Goal: Check status: Check status

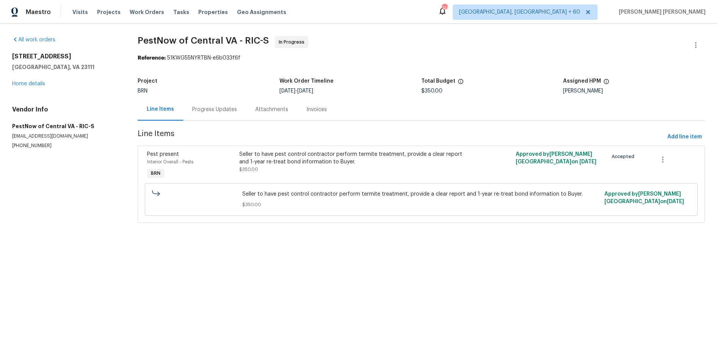
click at [229, 111] on div "Progress Updates" at bounding box center [214, 110] width 45 height 8
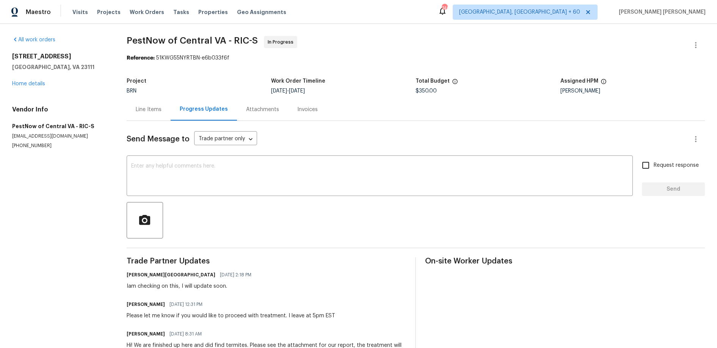
click at [202, 108] on div "Progress Updates" at bounding box center [204, 109] width 48 height 8
click at [257, 113] on div "Attachments" at bounding box center [262, 110] width 33 height 8
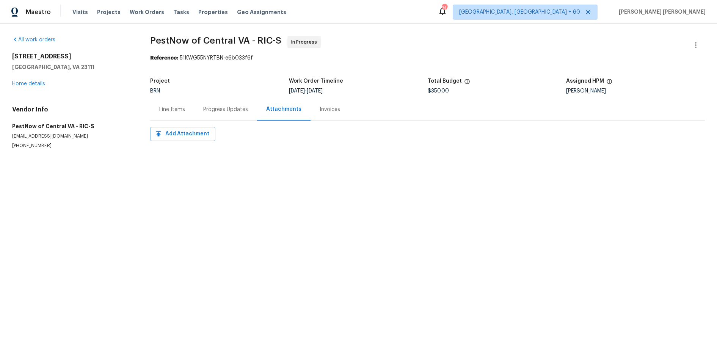
click at [322, 113] on div "Invoices" at bounding box center [330, 110] width 20 height 8
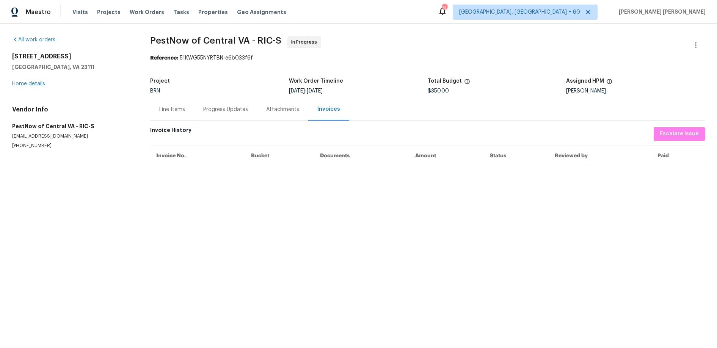
click at [169, 108] on div "Line Items" at bounding box center [172, 110] width 26 height 8
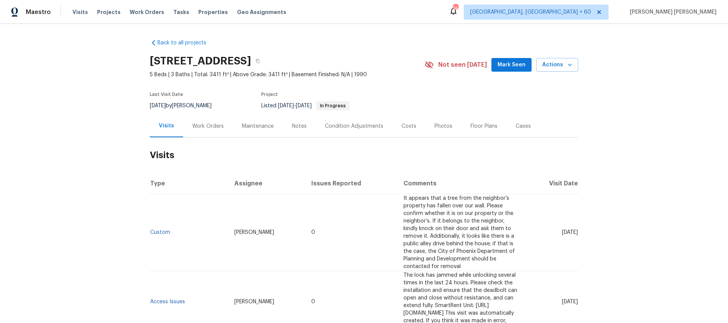
click at [209, 129] on div "Work Orders" at bounding box center [207, 126] width 31 height 8
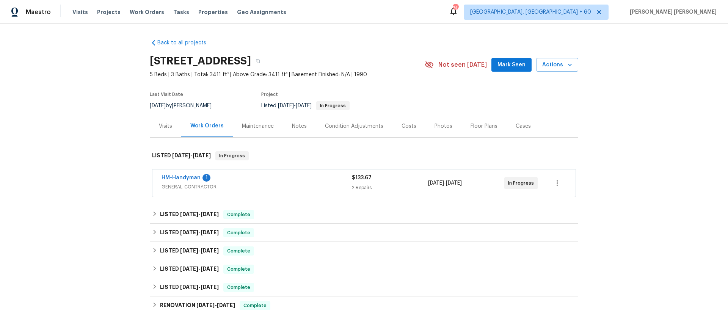
click at [281, 184] on span "GENERAL_CONTRACTOR" at bounding box center [257, 187] width 190 height 8
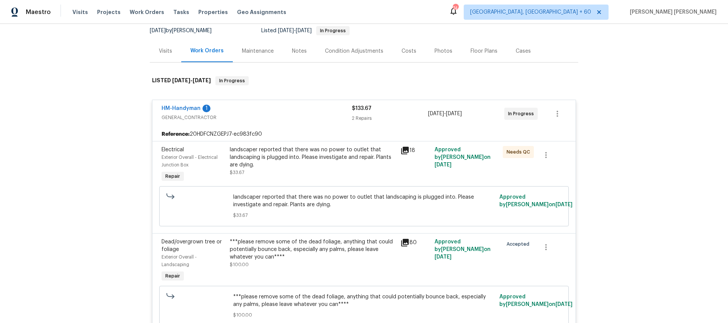
scroll to position [78, 0]
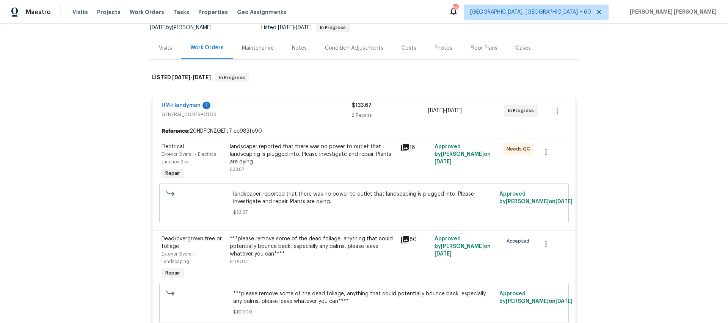
click at [406, 148] on icon at bounding box center [404, 147] width 9 height 9
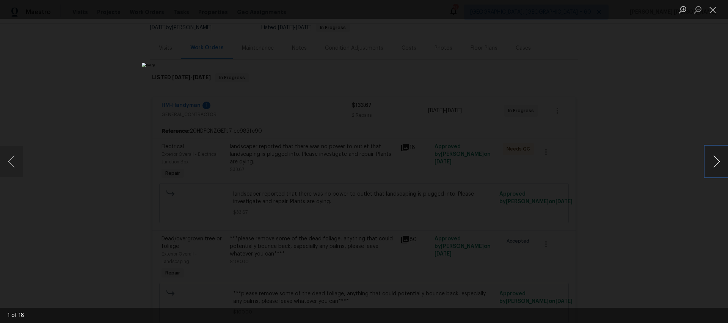
click at [716, 171] on button "Next image" at bounding box center [716, 161] width 23 height 30
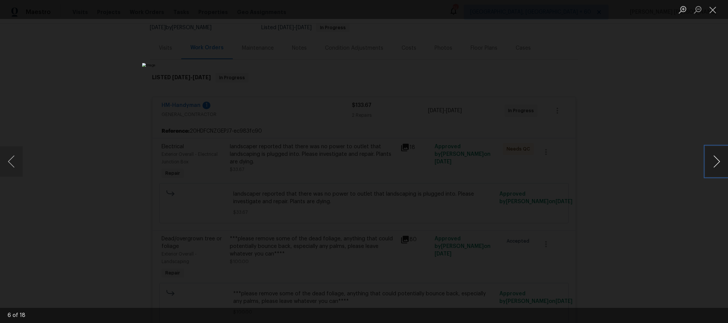
click at [716, 171] on button "Next image" at bounding box center [716, 161] width 23 height 30
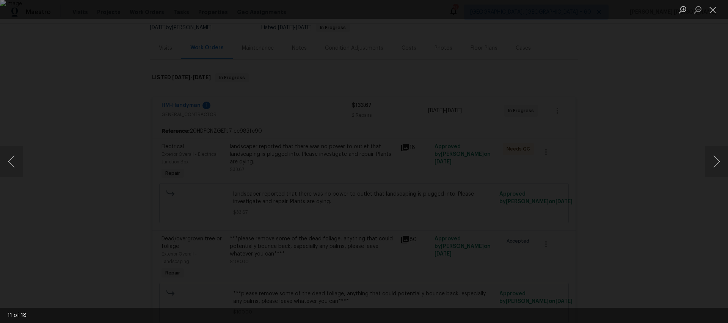
click at [677, 195] on div "Lightbox" at bounding box center [364, 161] width 728 height 323
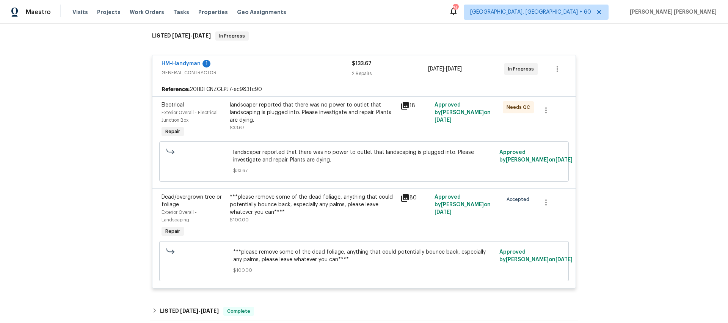
scroll to position [121, 0]
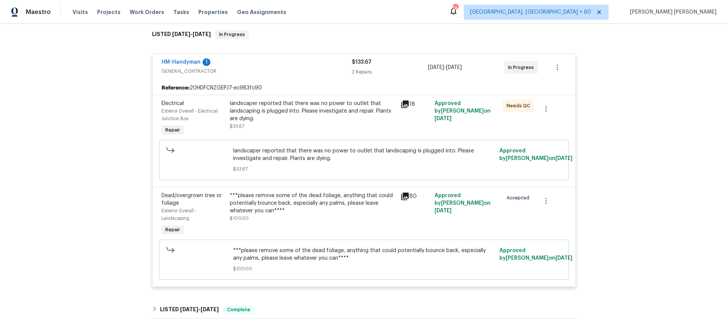
click at [407, 199] on icon at bounding box center [404, 196] width 9 height 9
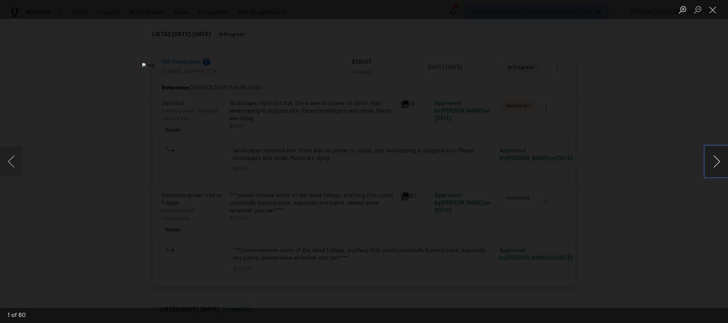
click at [715, 170] on button "Next image" at bounding box center [716, 161] width 23 height 30
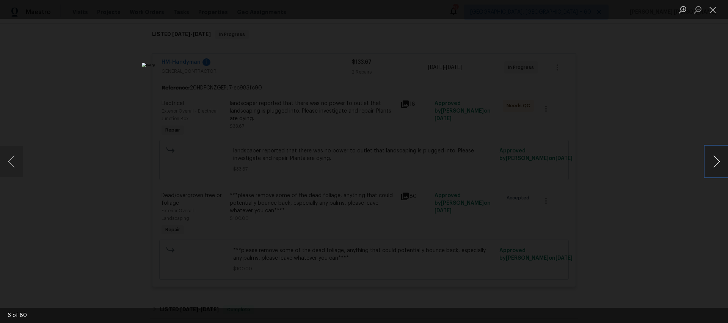
click at [715, 170] on button "Next image" at bounding box center [716, 161] width 23 height 30
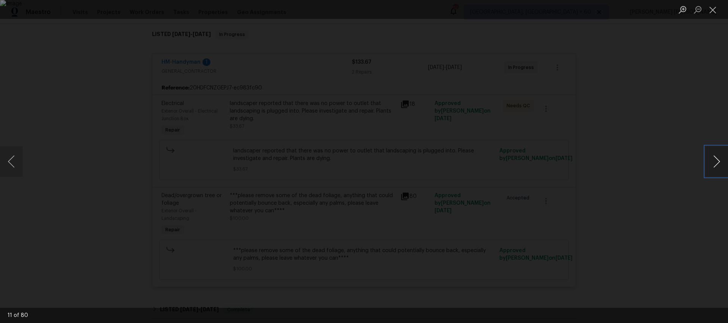
click at [715, 170] on button "Next image" at bounding box center [716, 161] width 23 height 30
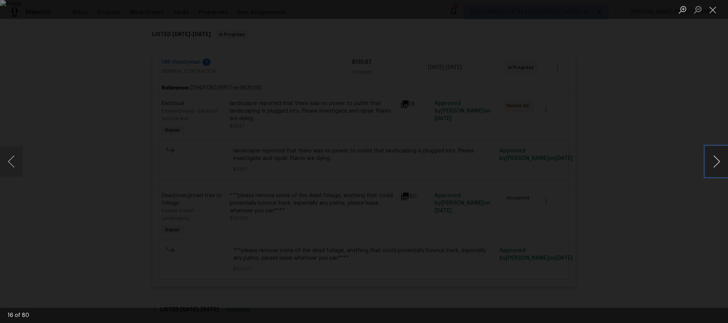
click at [715, 170] on button "Next image" at bounding box center [716, 161] width 23 height 30
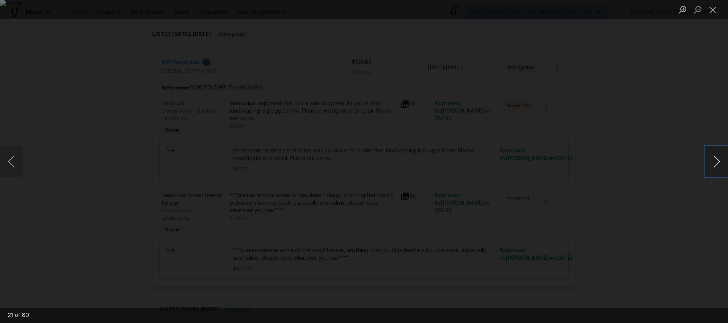
click at [715, 170] on button "Next image" at bounding box center [716, 161] width 23 height 30
click at [14, 168] on button "Previous image" at bounding box center [11, 161] width 23 height 30
click at [676, 213] on div "Lightbox" at bounding box center [364, 161] width 728 height 323
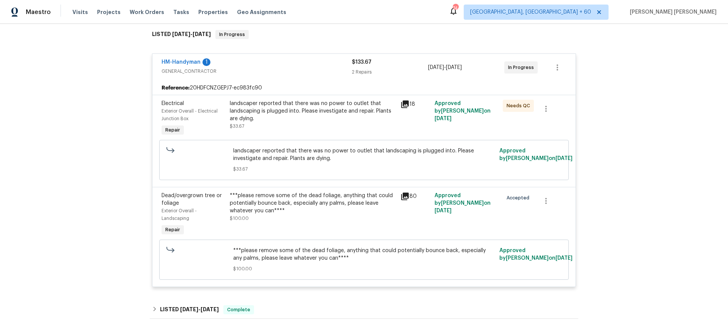
click at [676, 213] on div "Lightbox" at bounding box center [364, 161] width 728 height 323
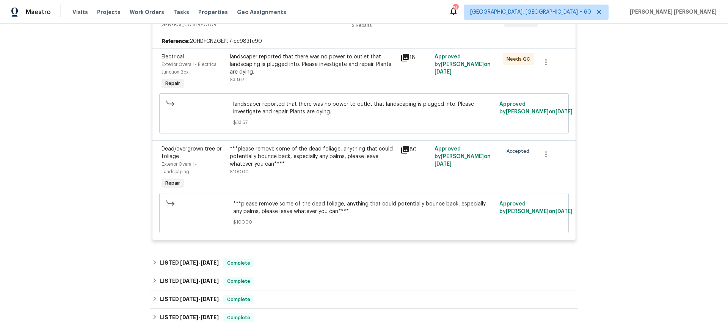
scroll to position [324, 0]
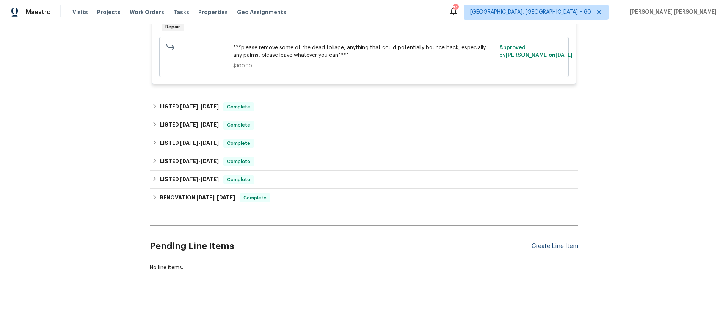
click at [551, 249] on div "Create Line Item" at bounding box center [555, 246] width 47 height 7
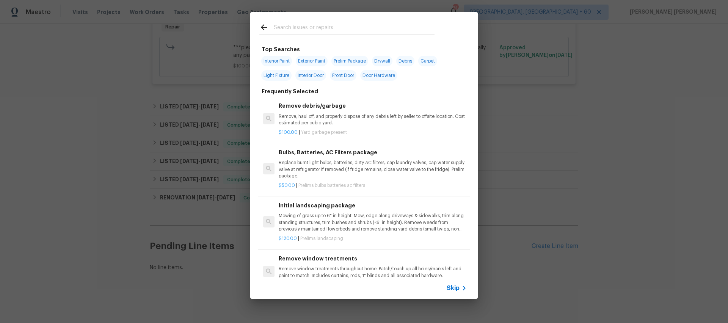
click at [456, 290] on span "Skip" at bounding box center [453, 288] width 13 height 8
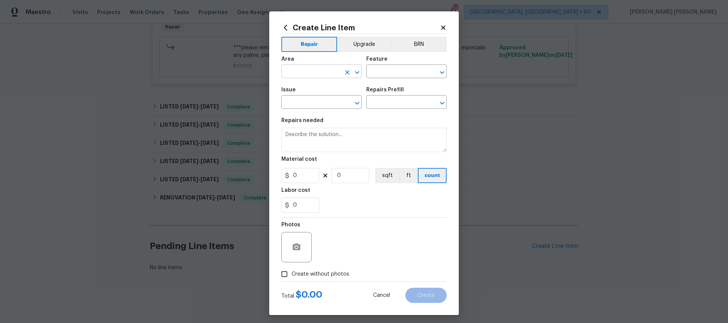
click at [316, 74] on input "text" at bounding box center [310, 72] width 59 height 12
drag, startPoint x: 297, startPoint y: 93, endPoint x: 368, endPoint y: 82, distance: 71.7
click at [301, 91] on li "Irrigation" at bounding box center [321, 89] width 80 height 13
type input "Irrigation"
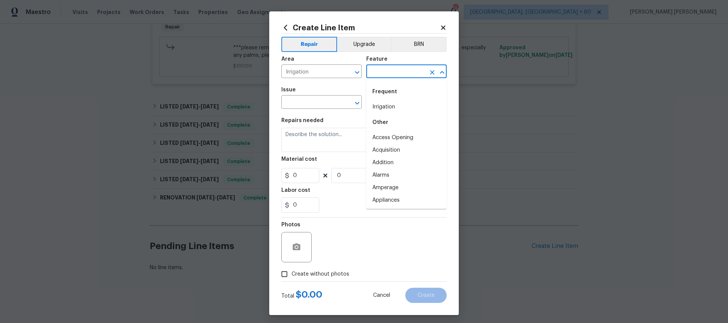
click at [410, 70] on input "text" at bounding box center [395, 72] width 59 height 12
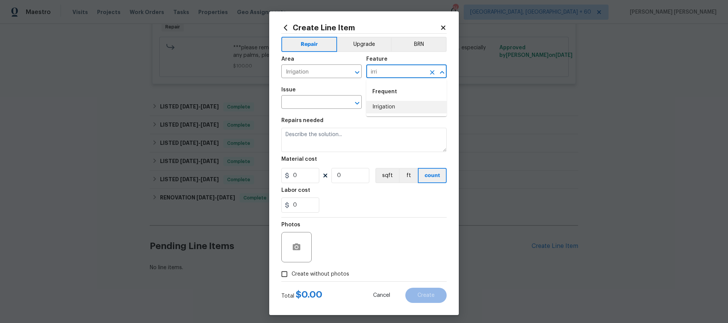
click at [403, 105] on li "Irrigation" at bounding box center [406, 107] width 80 height 13
type input "Irrigation"
click at [302, 102] on input "text" at bounding box center [310, 103] width 59 height 12
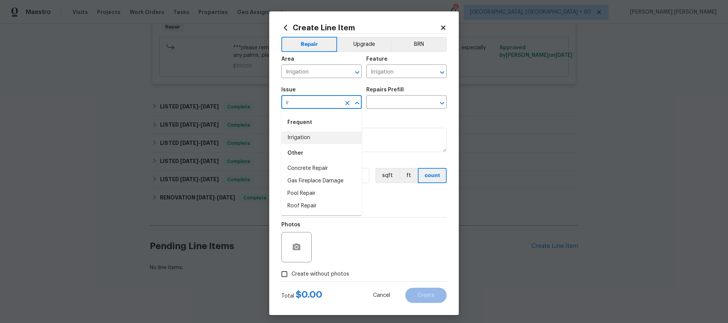
drag, startPoint x: 296, startPoint y: 134, endPoint x: 307, endPoint y: 132, distance: 10.9
click at [298, 134] on li "Irrigation" at bounding box center [321, 138] width 80 height 13
type input "Irrigation"
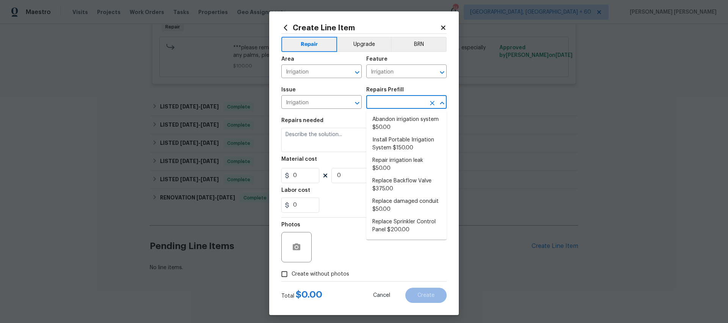
click at [403, 100] on input "text" at bounding box center [395, 103] width 59 height 12
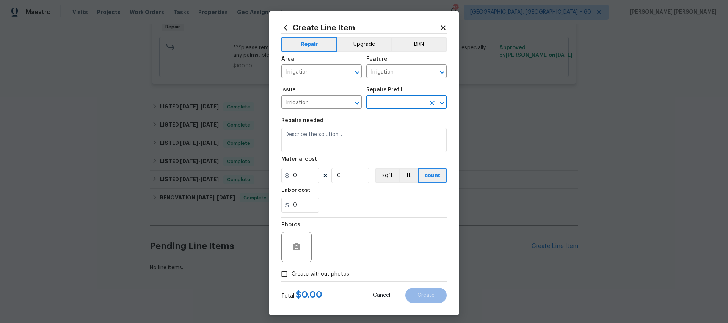
click at [410, 106] on input "text" at bounding box center [395, 103] width 59 height 12
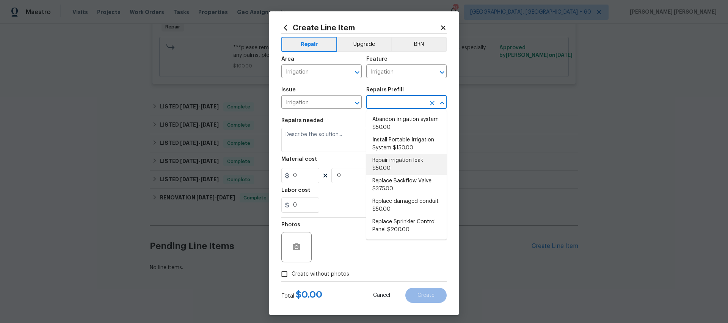
click at [417, 164] on li "Repair irrigation leak $50.00" at bounding box center [406, 164] width 80 height 20
type input "Repair irrigation leak $50.00"
type textarea "Locate and repair leaking irrigation line and return landscape conditions to or…"
type input "1"
type input "50"
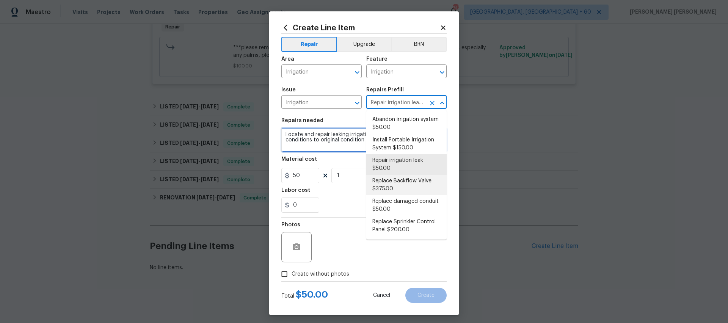
click at [365, 140] on textarea "Locate and repair leaking irrigation line and return landscape conditions to or…" at bounding box center [363, 140] width 165 height 24
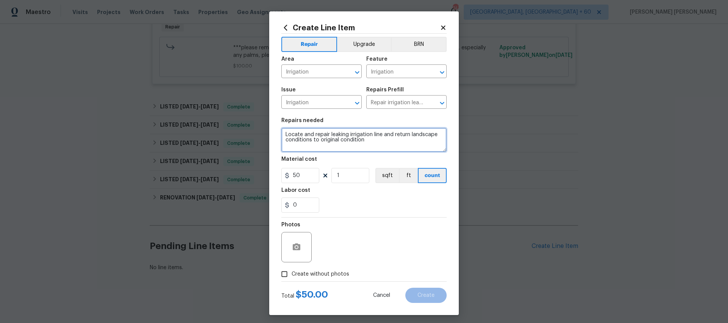
drag, startPoint x: 366, startPoint y: 140, endPoint x: 273, endPoint y: 134, distance: 93.4
click at [273, 134] on div "Create Line Item Repair Upgrade BRN Area Irrigation ​ Feature Irrigation ​ Issu…" at bounding box center [364, 163] width 190 height 304
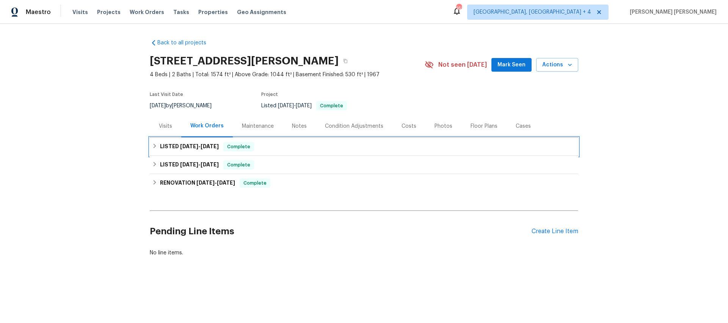
click at [188, 150] on h6 "LISTED 6/12/25 - 6/15/25" at bounding box center [189, 146] width 59 height 9
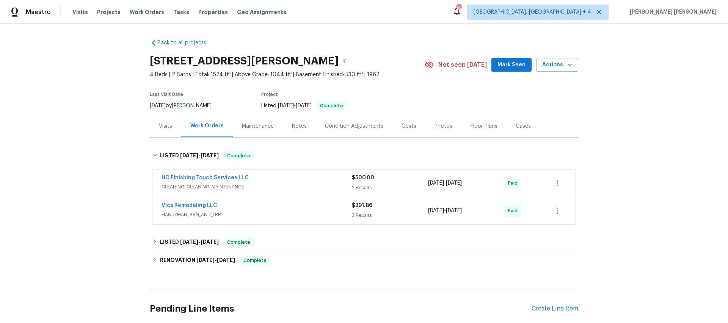
click at [305, 183] on span "CLEANING, CLEANING_MAINTENANCE" at bounding box center [257, 187] width 190 height 8
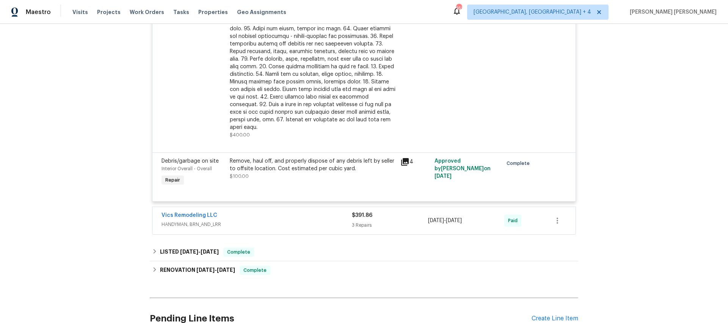
scroll to position [258, 0]
click at [328, 210] on div "Vics Remodeling LLC" at bounding box center [257, 214] width 190 height 9
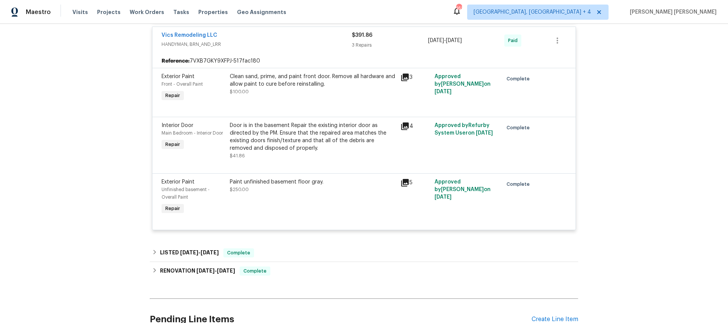
scroll to position [438, 0]
click at [195, 249] on span "5/17/25" at bounding box center [189, 251] width 18 height 5
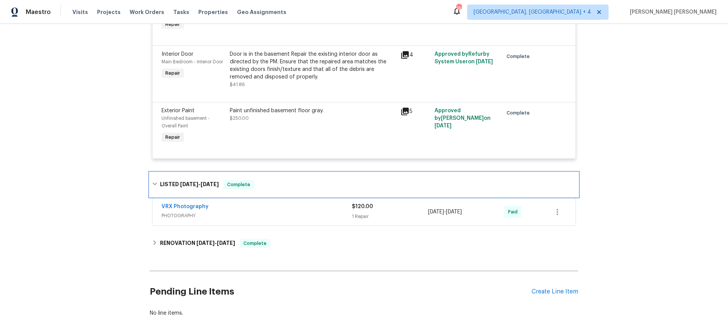
scroll to position [527, 0]
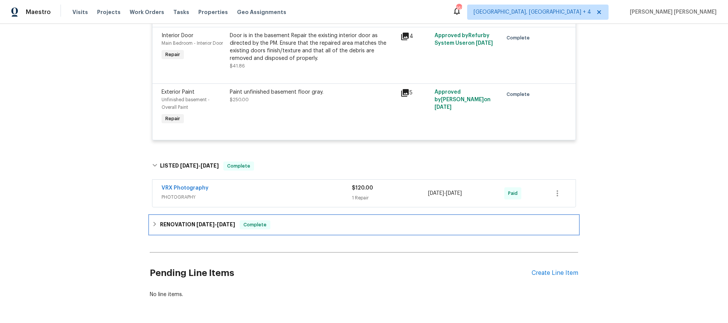
click at [223, 222] on span "5/14/25" at bounding box center [226, 224] width 18 height 5
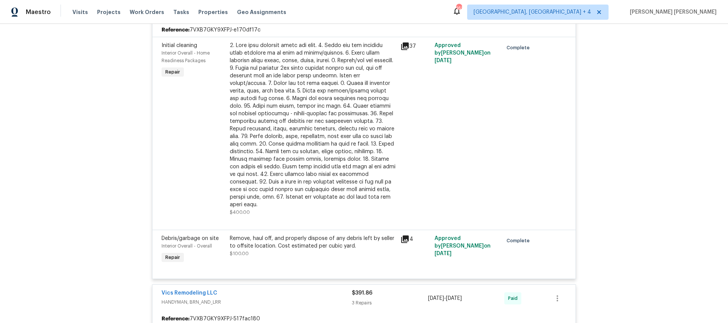
scroll to position [0, 0]
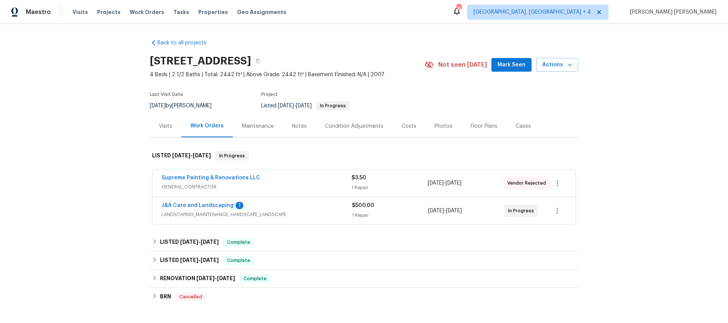
click at [291, 209] on div "J&A Care and Landscaping 1" at bounding box center [257, 206] width 190 height 9
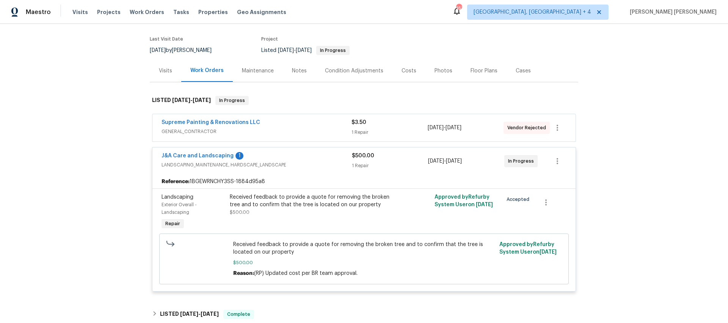
scroll to position [56, 0]
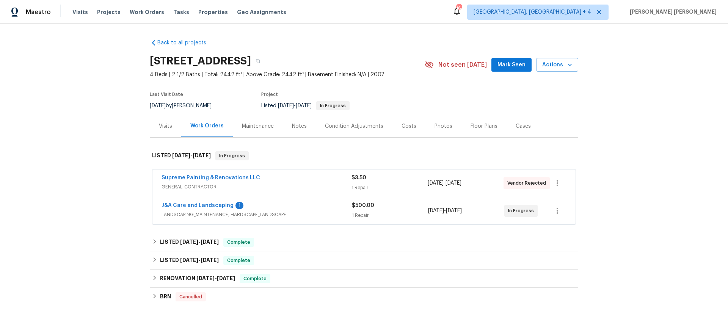
click at [264, 182] on div "Supreme Painting & Renovations LLC" at bounding box center [257, 178] width 190 height 9
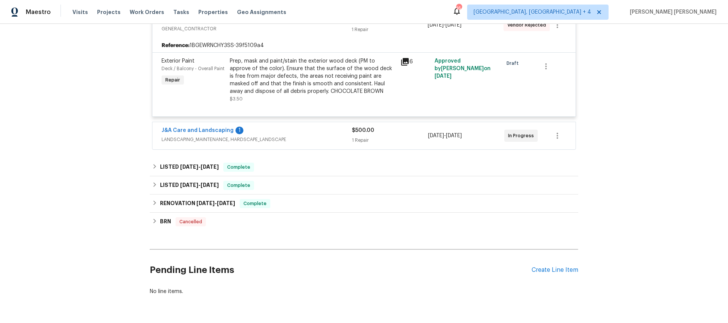
scroll to position [175, 0]
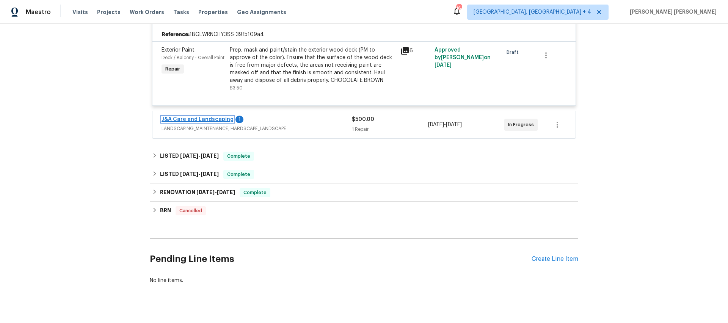
click at [215, 121] on link "J&A Care and Landscaping" at bounding box center [198, 119] width 72 height 5
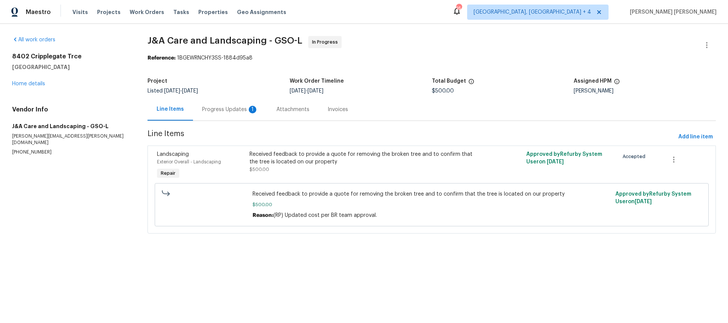
click at [220, 114] on div "Progress Updates 1" at bounding box center [230, 109] width 74 height 22
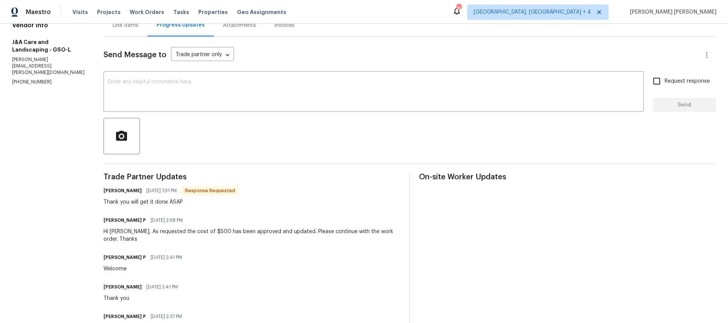
scroll to position [42, 0]
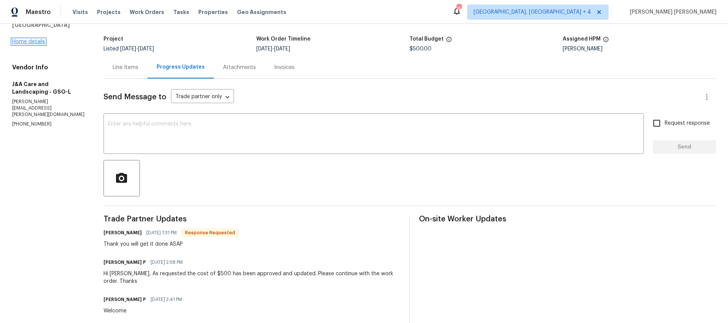
click at [36, 41] on link "Home details" at bounding box center [28, 41] width 33 height 5
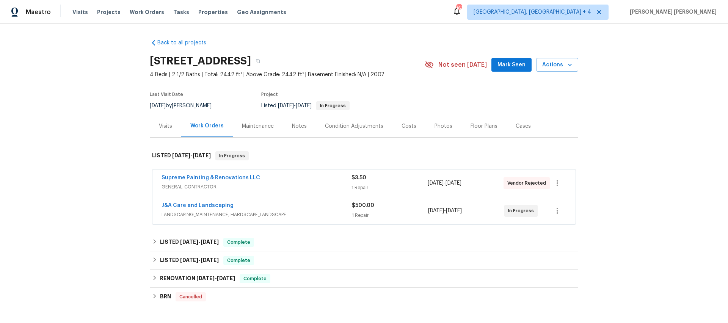
click at [160, 122] on div "Visits" at bounding box center [165, 126] width 13 height 8
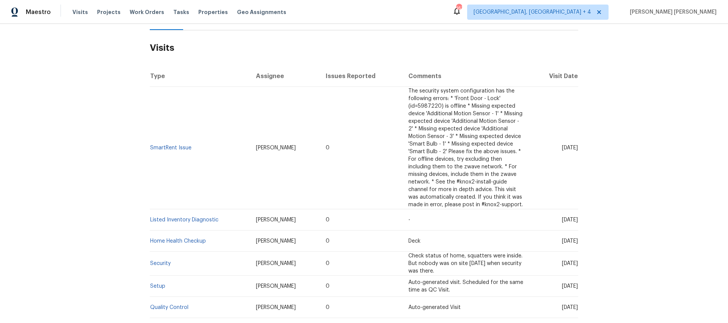
scroll to position [135, 0]
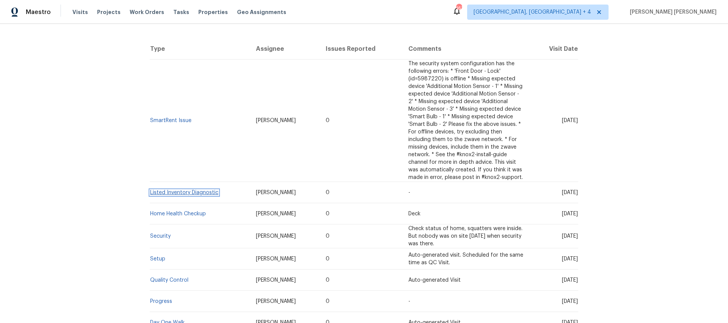
click at [177, 194] on link "Listed Inventory Diagnostic" at bounding box center [184, 192] width 68 height 5
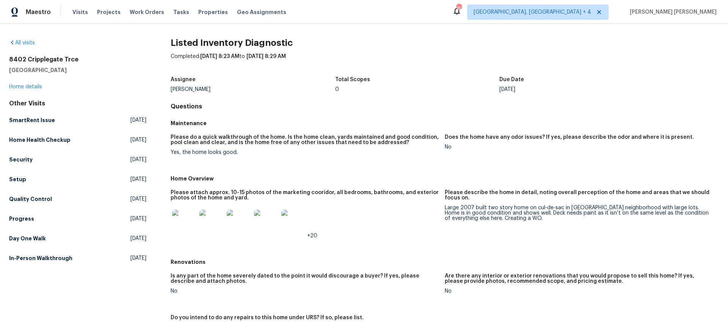
click at [186, 221] on img at bounding box center [184, 222] width 24 height 24
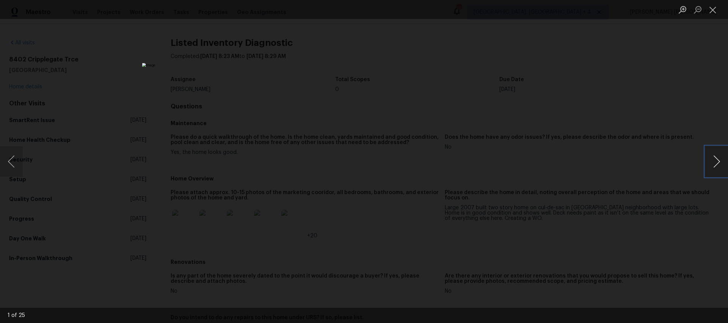
click at [716, 161] on button "Next image" at bounding box center [716, 161] width 23 height 30
click at [715, 161] on button "Next image" at bounding box center [716, 161] width 23 height 30
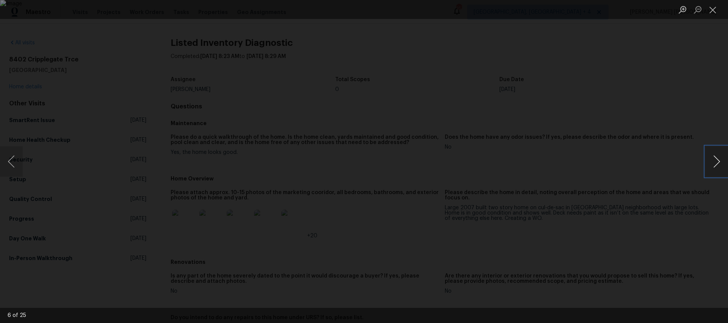
click at [715, 161] on button "Next image" at bounding box center [716, 161] width 23 height 30
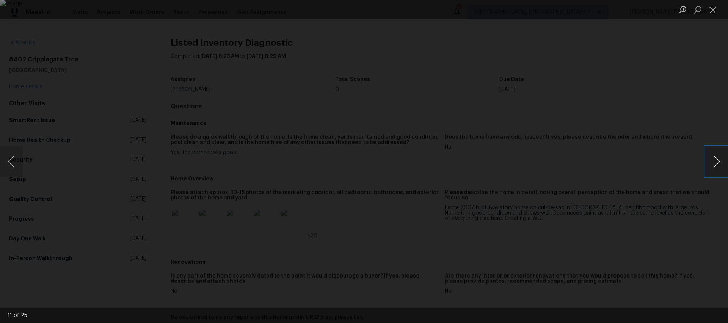
click at [715, 161] on button "Next image" at bounding box center [716, 161] width 23 height 30
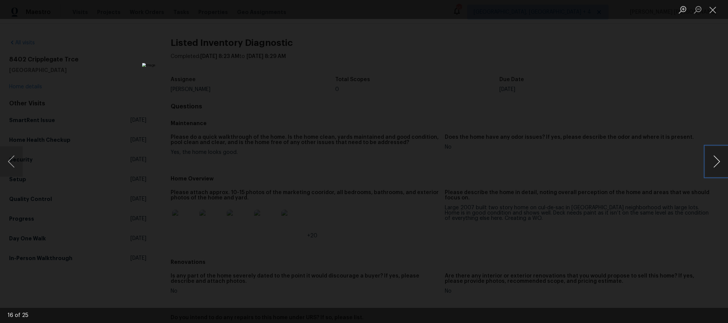
click at [715, 161] on button "Next image" at bounding box center [716, 161] width 23 height 30
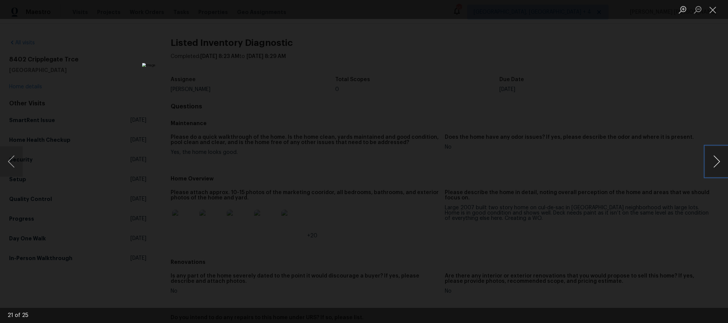
click at [715, 161] on button "Next image" at bounding box center [716, 161] width 23 height 30
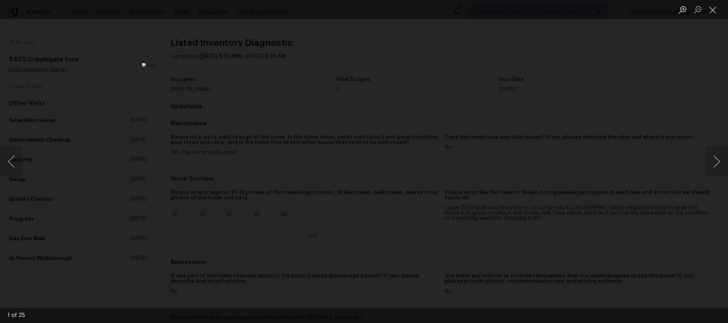
drag, startPoint x: 628, startPoint y: 219, endPoint x: 614, endPoint y: 216, distance: 14.0
click at [626, 218] on div "Lightbox" at bounding box center [364, 161] width 728 height 323
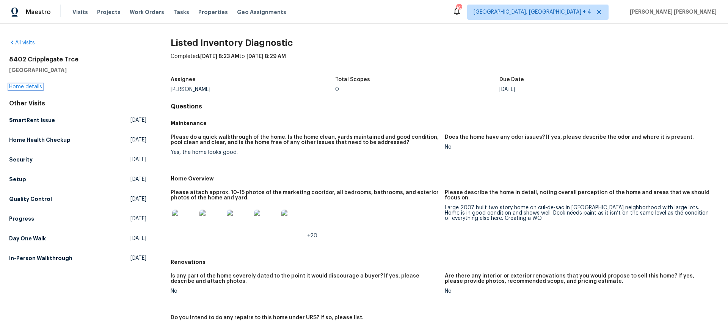
click at [22, 85] on link "Home details" at bounding box center [25, 86] width 33 height 5
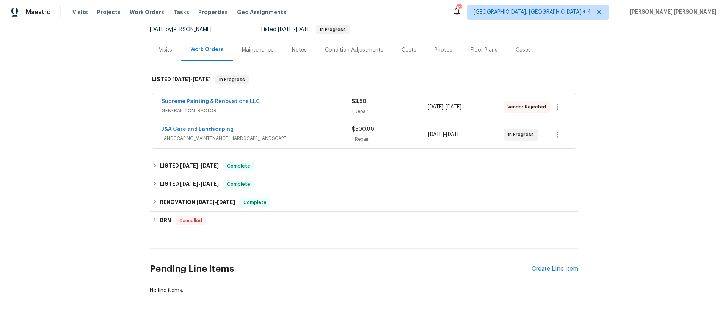
scroll to position [79, 0]
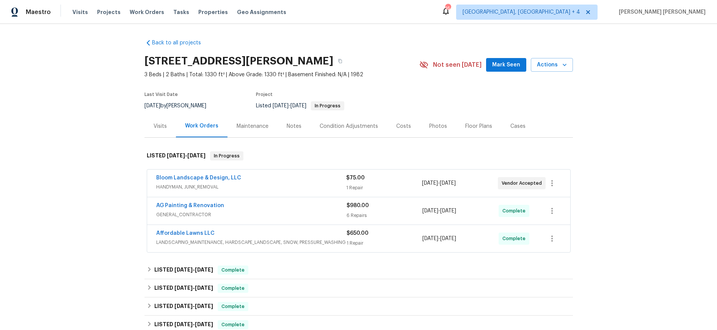
click at [306, 177] on div "Bloom Landscape & Design, LLC" at bounding box center [251, 178] width 190 height 9
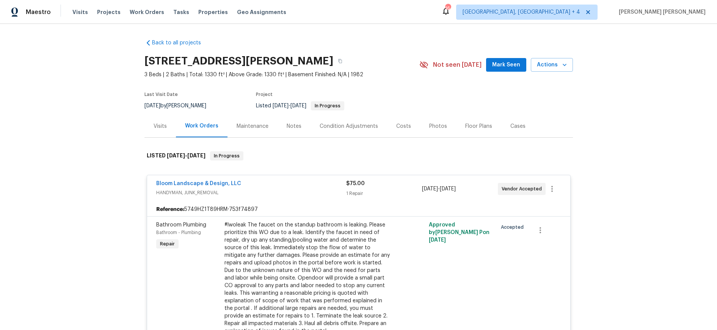
click at [306, 177] on div "Bloom Landscape & Design, LLC HANDYMAN, JUNK_REMOVAL $75.00 1 Repair [DATE] - […" at bounding box center [358, 188] width 423 height 27
click at [293, 185] on div "Bloom Landscape & Design, LLC" at bounding box center [251, 184] width 190 height 9
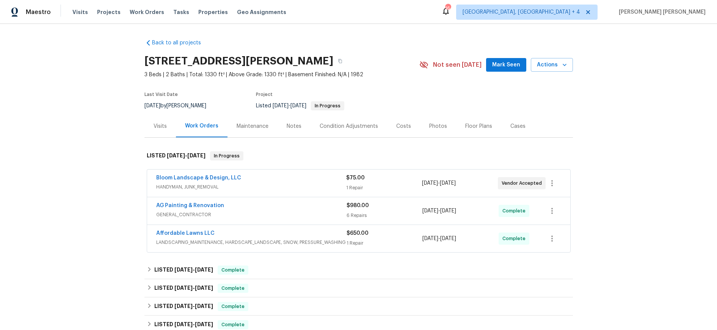
click at [299, 215] on span "GENERAL_CONTRACTOR" at bounding box center [251, 215] width 190 height 8
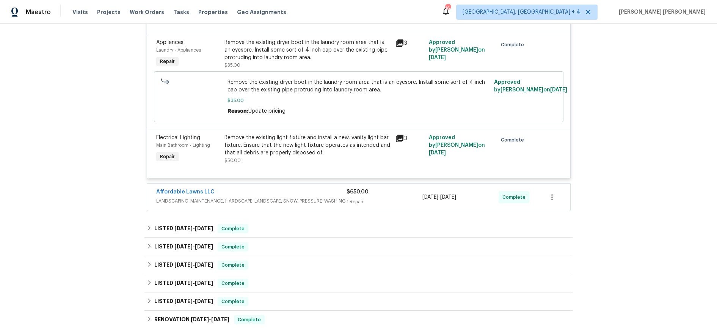
scroll to position [456, 0]
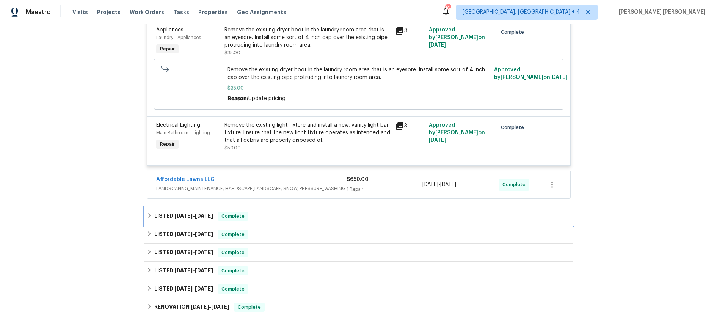
click at [283, 213] on div "LISTED [DATE] - [DATE] Complete" at bounding box center [359, 216] width 424 height 9
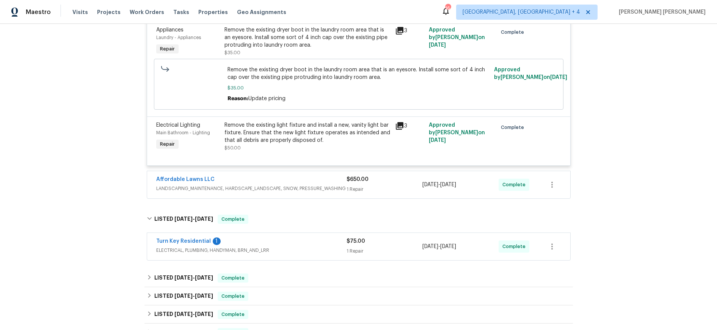
click at [309, 252] on span "ELECTRICAL, PLUMBING, HANDYMAN, BRN_AND_LRR" at bounding box center [251, 250] width 190 height 8
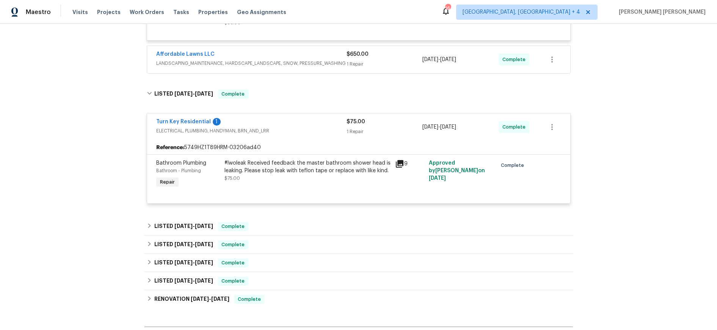
scroll to position [582, 0]
click at [400, 163] on icon at bounding box center [400, 163] width 8 height 8
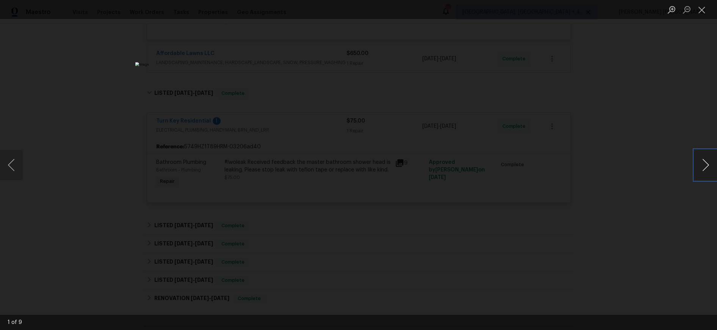
click at [701, 168] on button "Next image" at bounding box center [705, 165] width 23 height 30
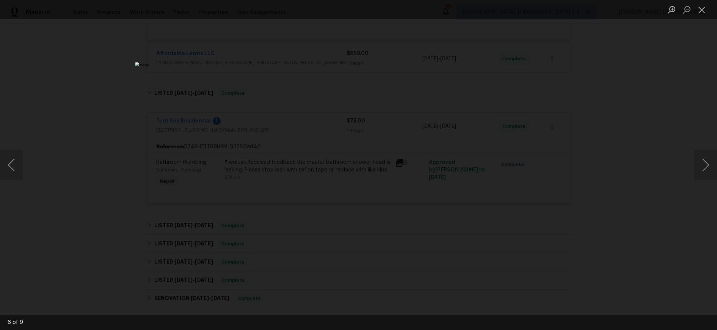
click at [672, 193] on div "Lightbox" at bounding box center [358, 165] width 717 height 330
click at [646, 189] on div "Lightbox" at bounding box center [358, 165] width 717 height 330
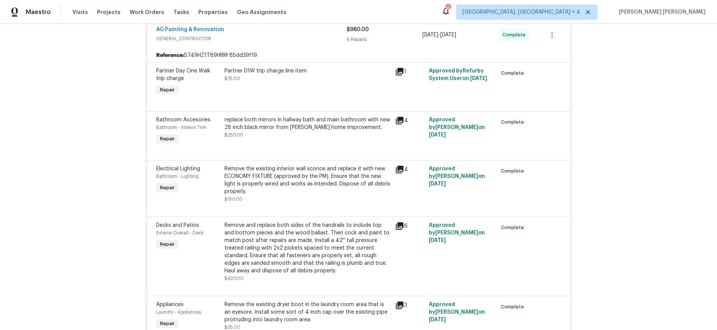
scroll to position [0, 0]
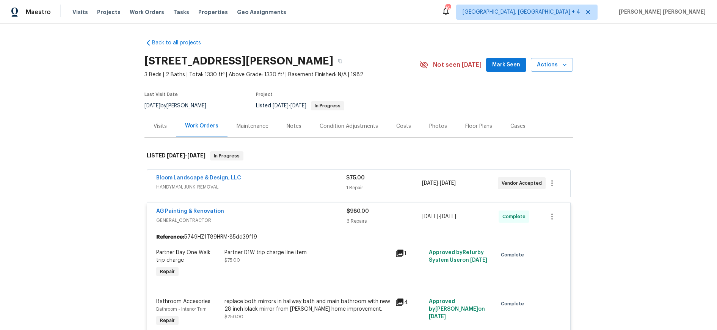
click at [278, 186] on span "HANDYMAN, JUNK_REMOVAL" at bounding box center [251, 187] width 190 height 8
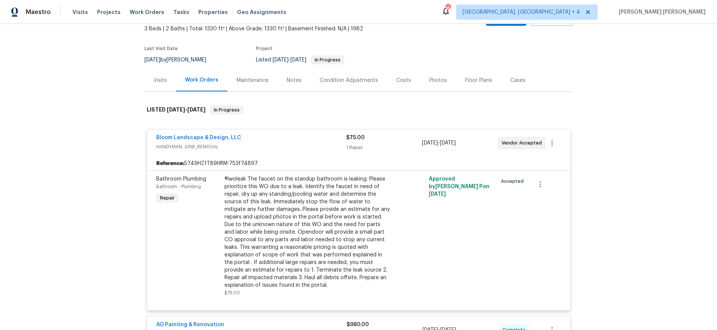
scroll to position [82, 0]
